Goal: Check status: Check status

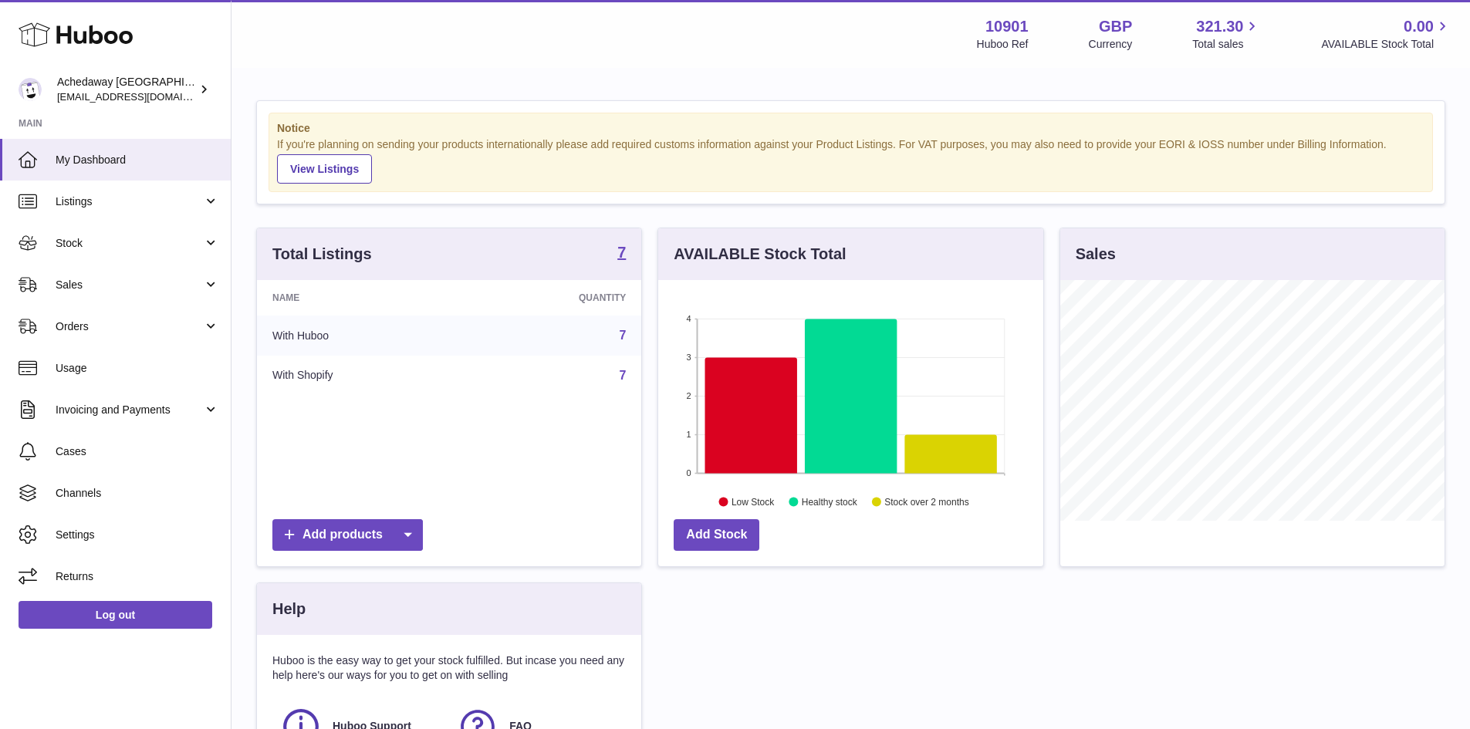
scroll to position [241, 385]
drag, startPoint x: 132, startPoint y: 282, endPoint x: 136, endPoint y: 293, distance: 12.2
click at [132, 282] on span "Sales" at bounding box center [129, 285] width 147 height 15
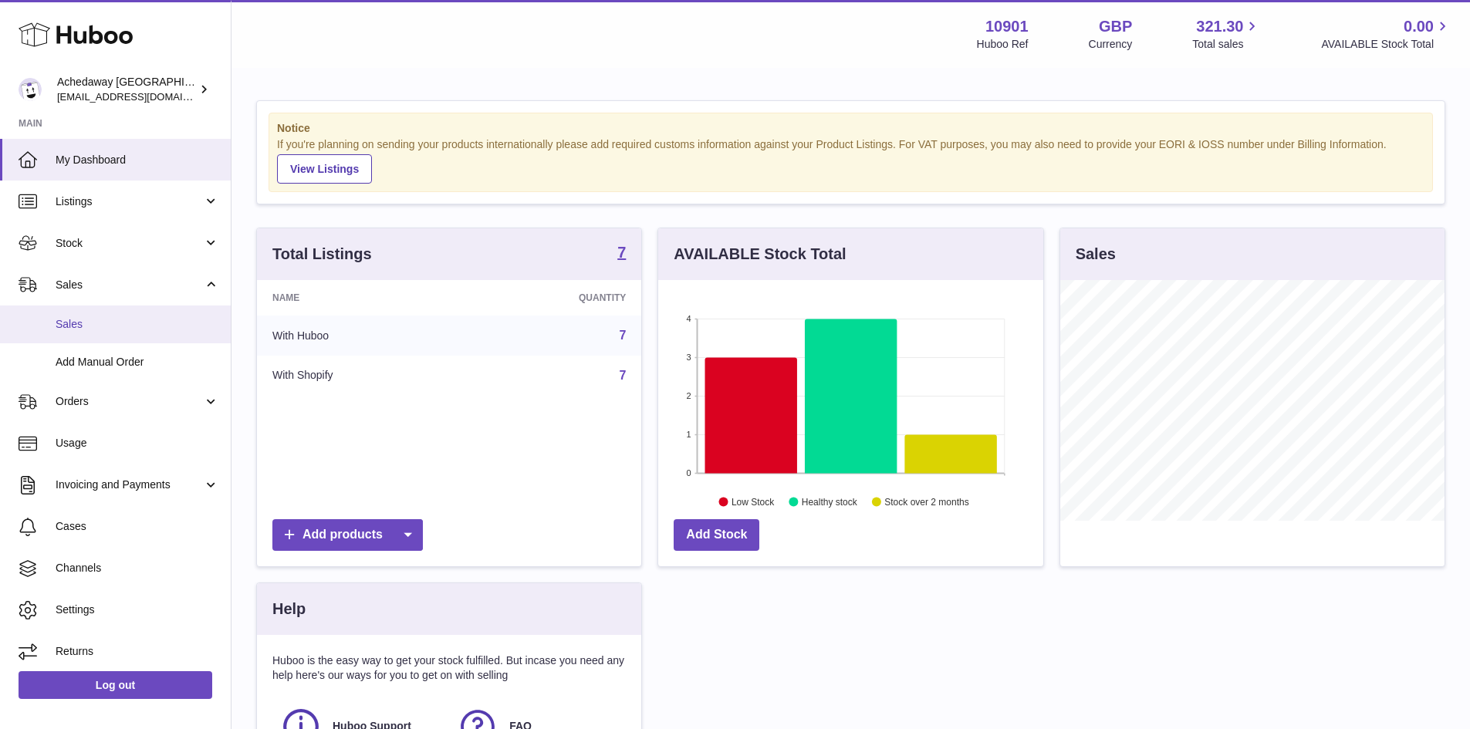
click at [134, 337] on link "Sales" at bounding box center [115, 325] width 231 height 38
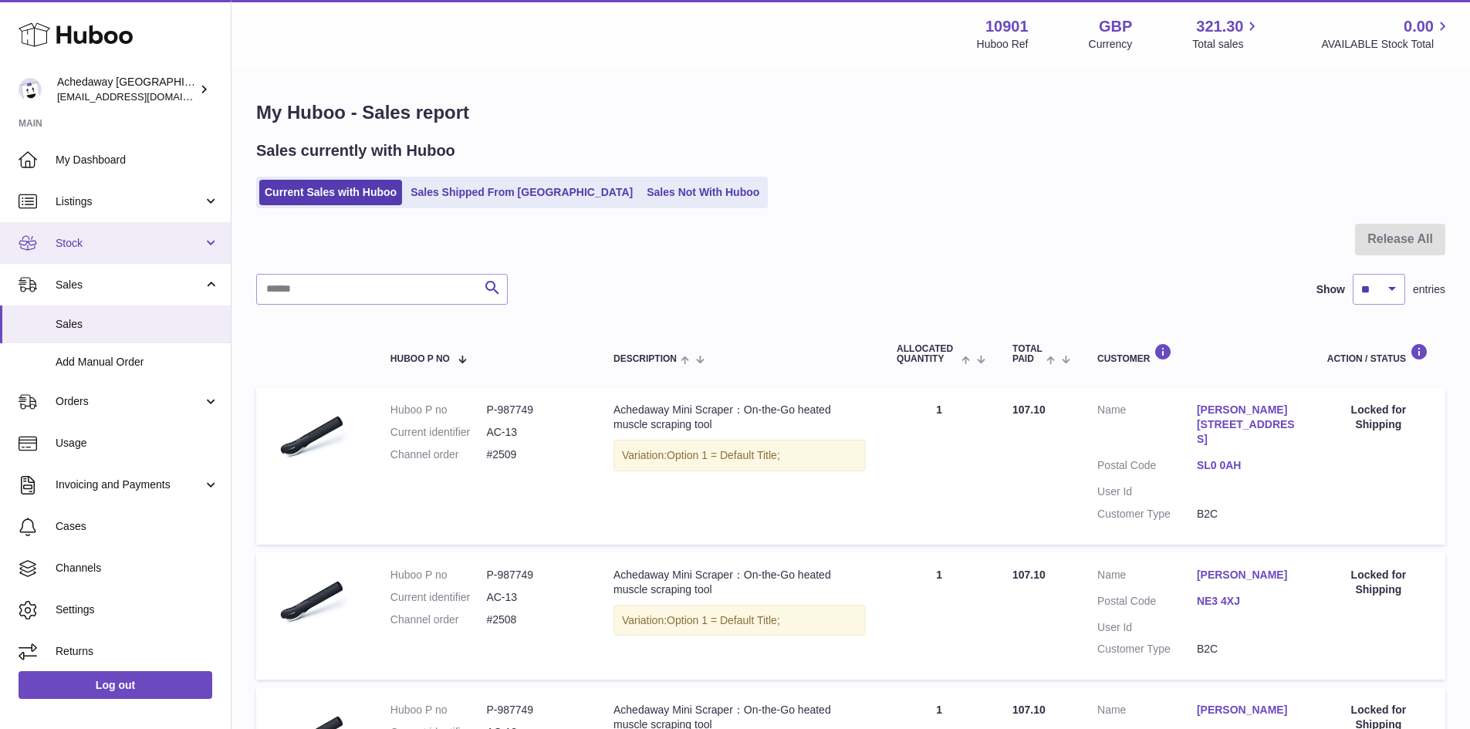
click at [140, 222] on link "Stock" at bounding box center [115, 243] width 231 height 42
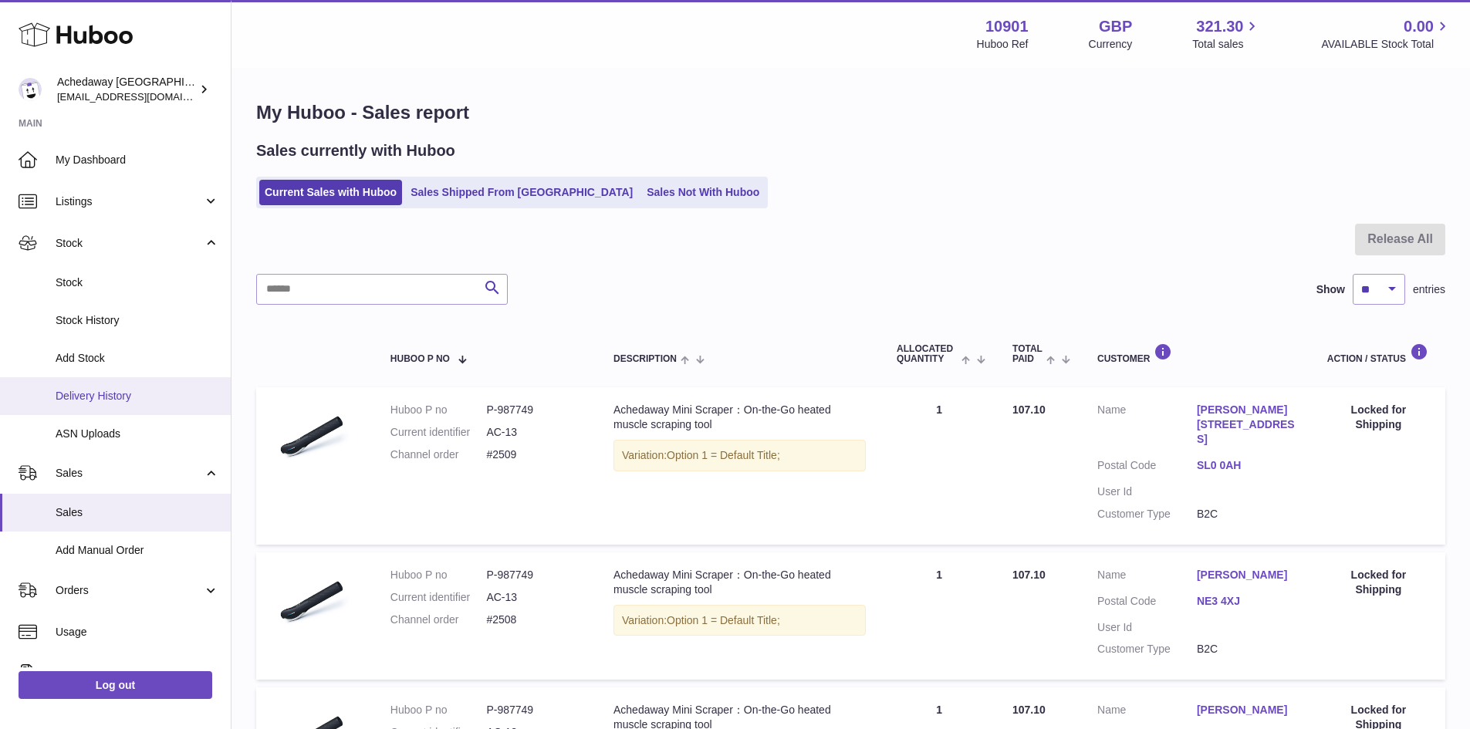
click at [130, 397] on span "Delivery History" at bounding box center [138, 396] width 164 height 15
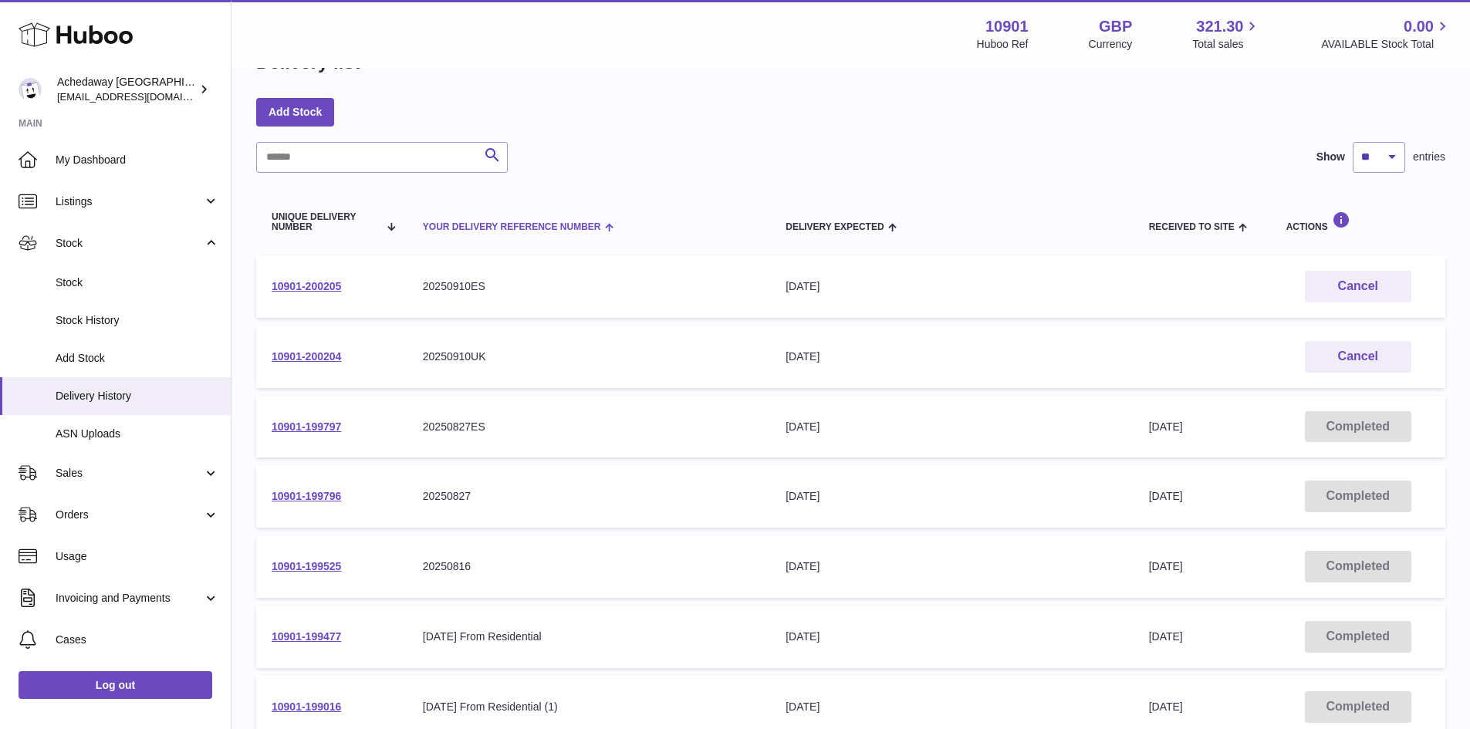
scroll to position [77, 0]
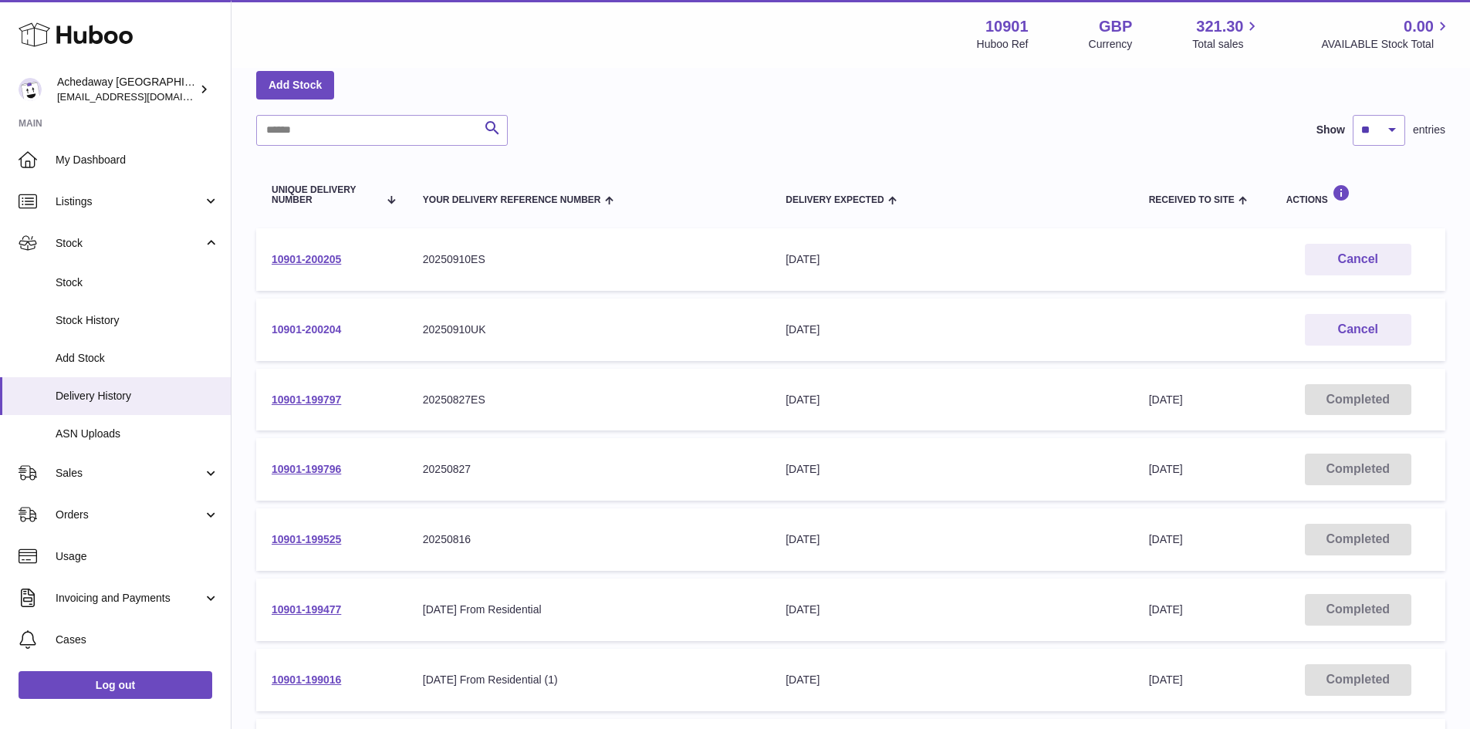
click at [303, 323] on link "10901-200204" at bounding box center [306, 329] width 69 height 12
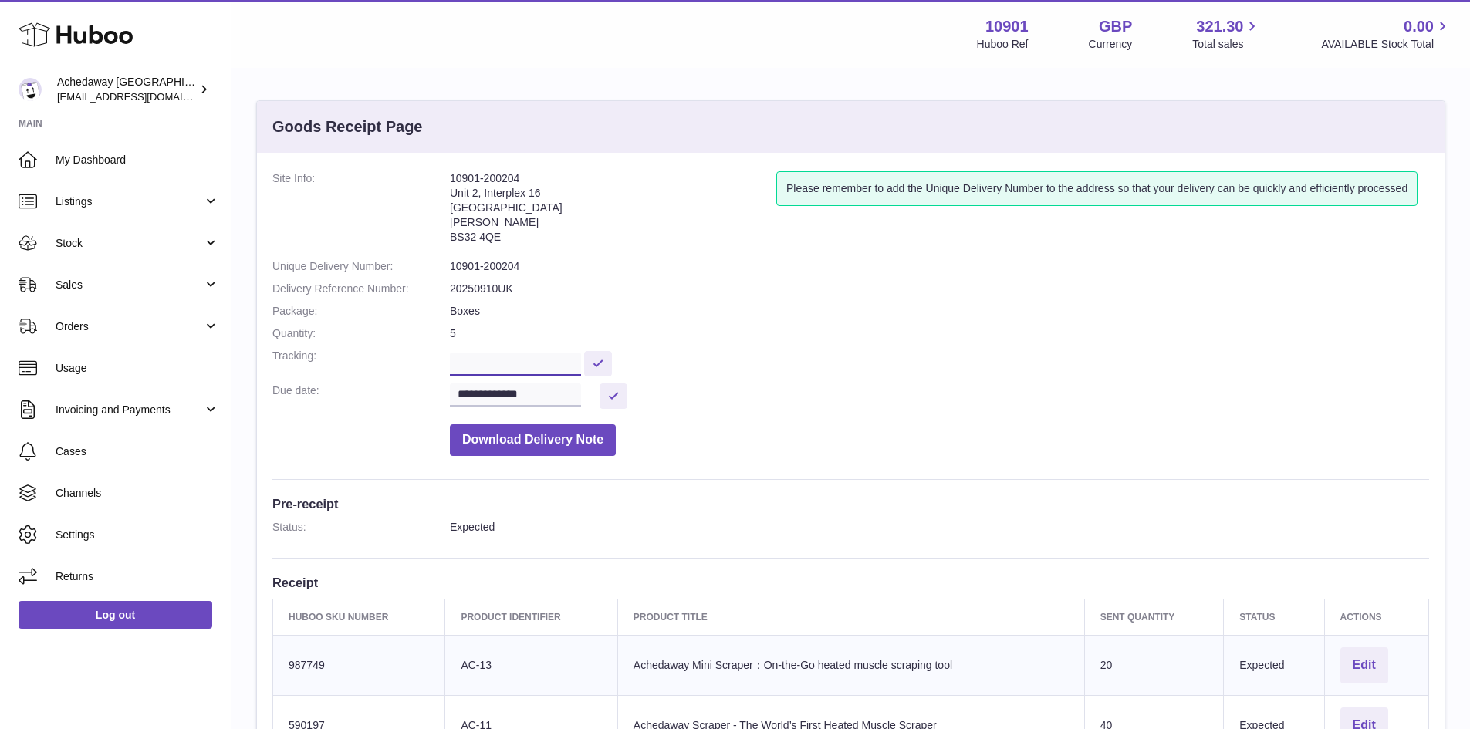
click at [476, 364] on input "text" at bounding box center [515, 364] width 131 height 23
paste input "**********"
type input "**********"
click at [612, 363] on button at bounding box center [598, 363] width 28 height 25
click at [119, 153] on span "My Dashboard" at bounding box center [138, 160] width 164 height 15
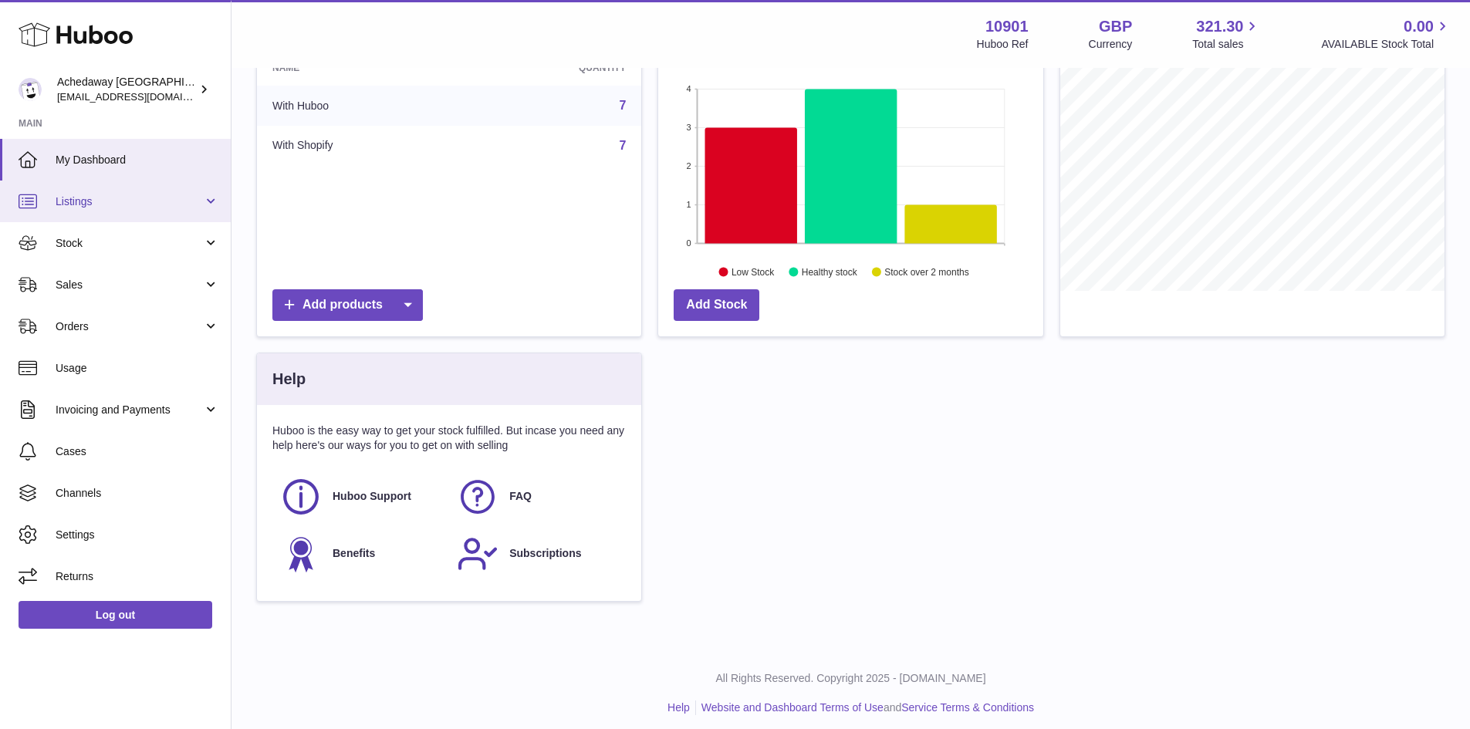
scroll to position [232, 0]
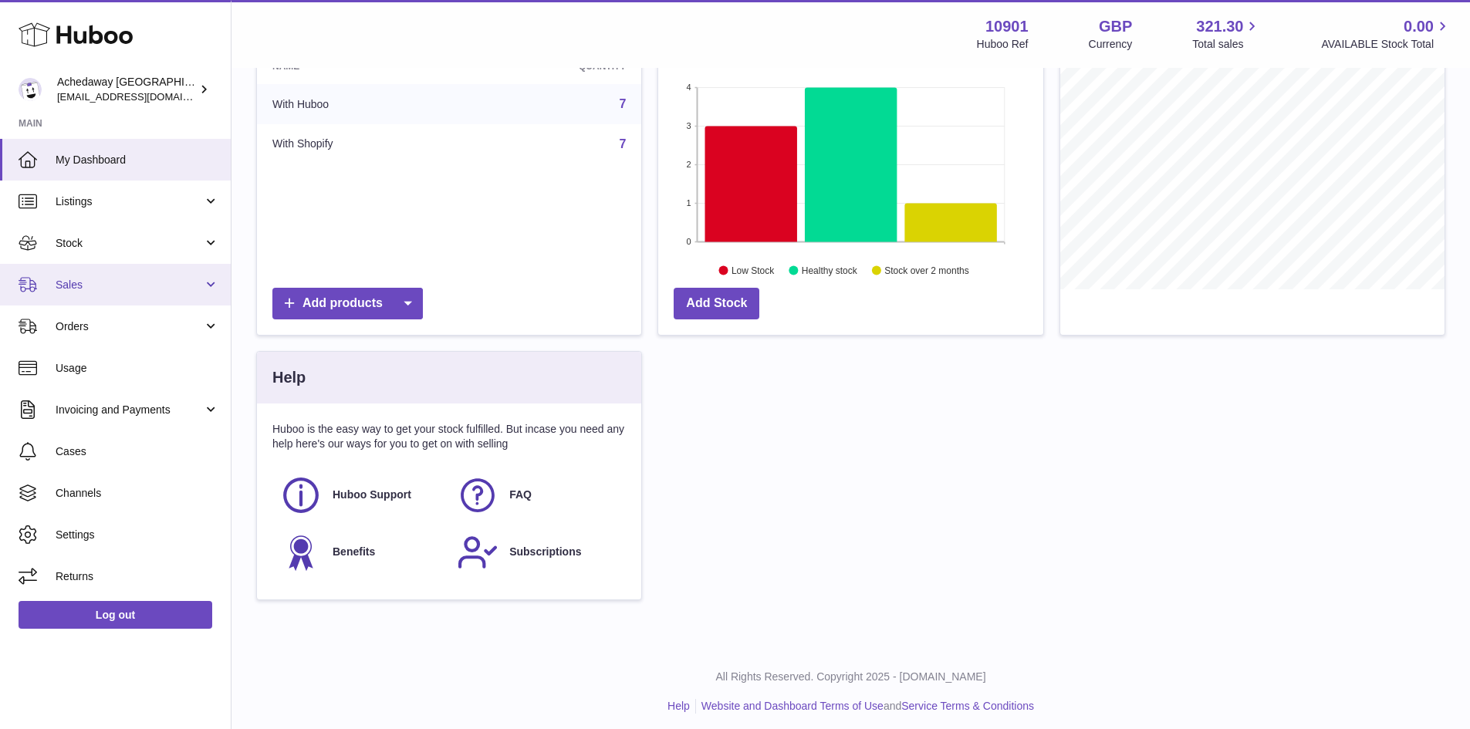
click at [132, 279] on span "Sales" at bounding box center [129, 285] width 147 height 15
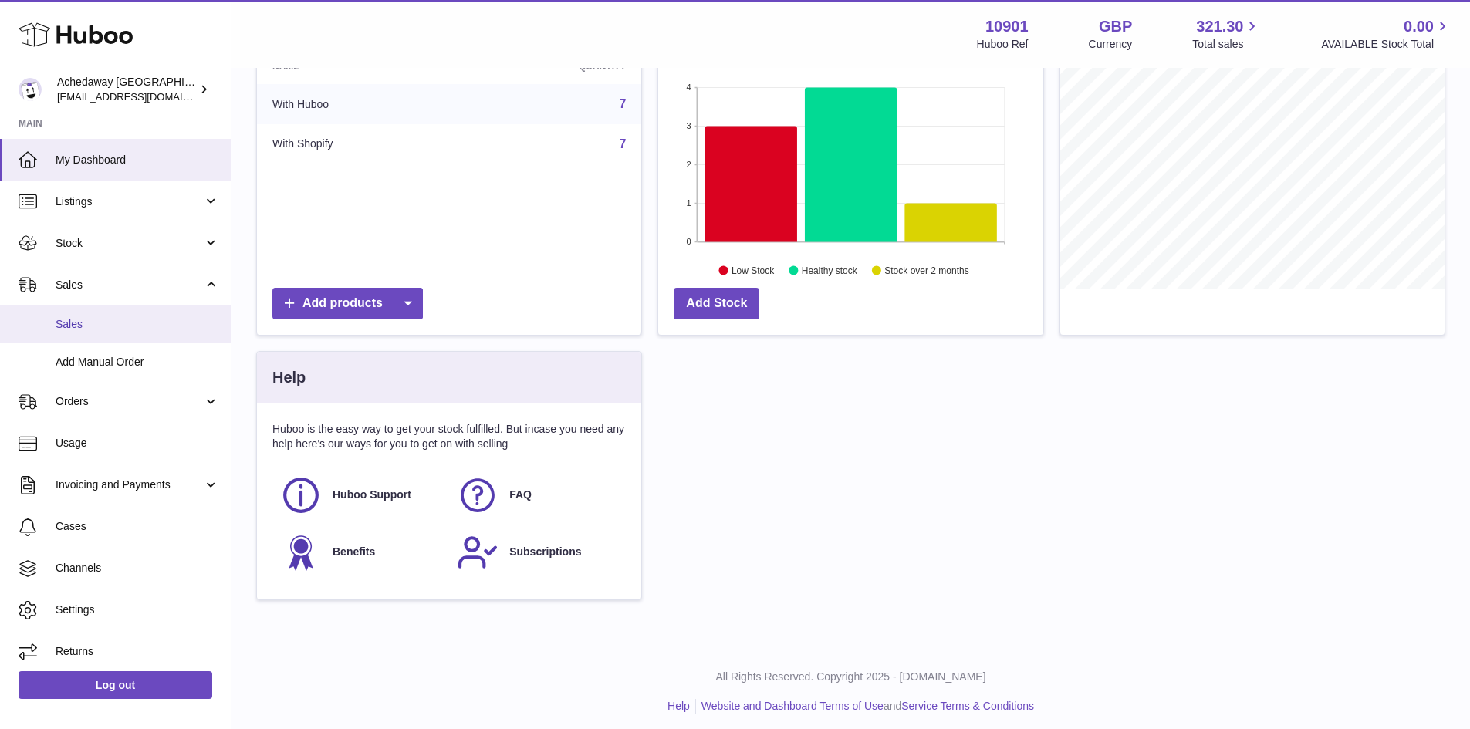
click at [135, 338] on link "Sales" at bounding box center [115, 325] width 231 height 38
